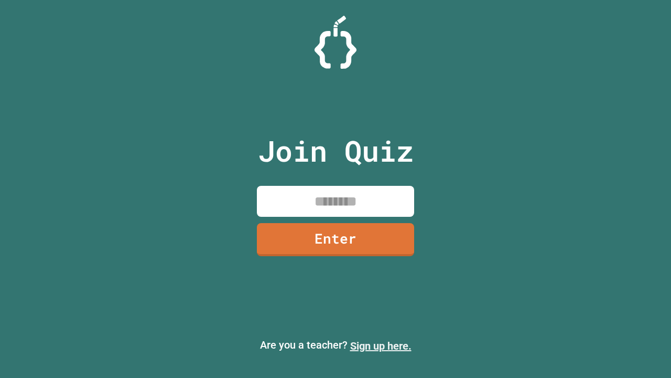
click at [381, 346] on link "Sign up here." at bounding box center [380, 345] width 61 height 13
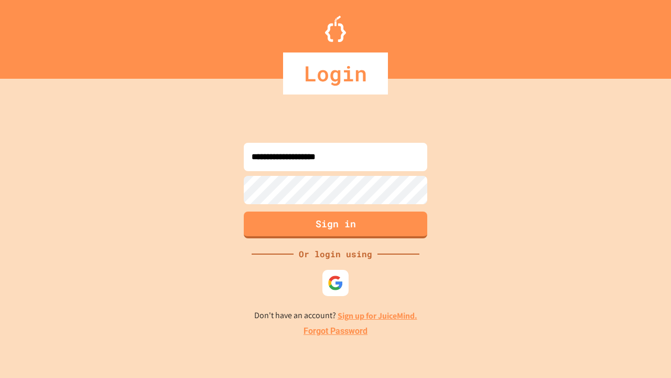
type input "**********"
